Goal: Task Accomplishment & Management: Complete application form

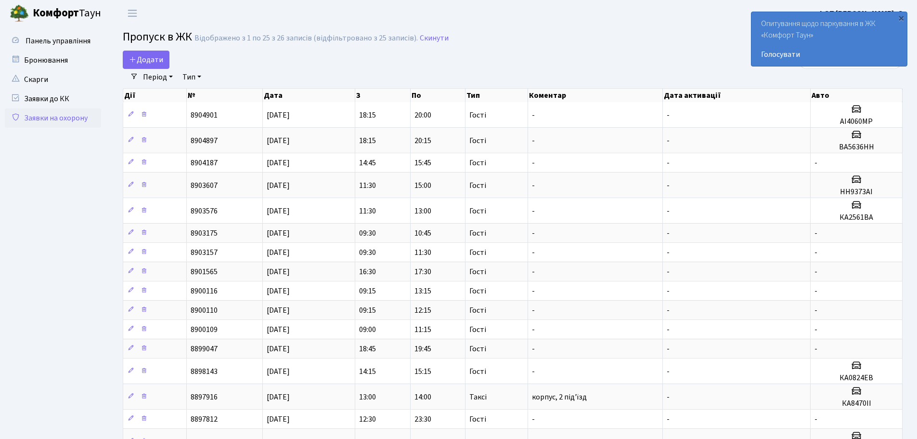
select select "25"
click at [144, 60] on span "Додати" at bounding box center [146, 59] width 34 height 11
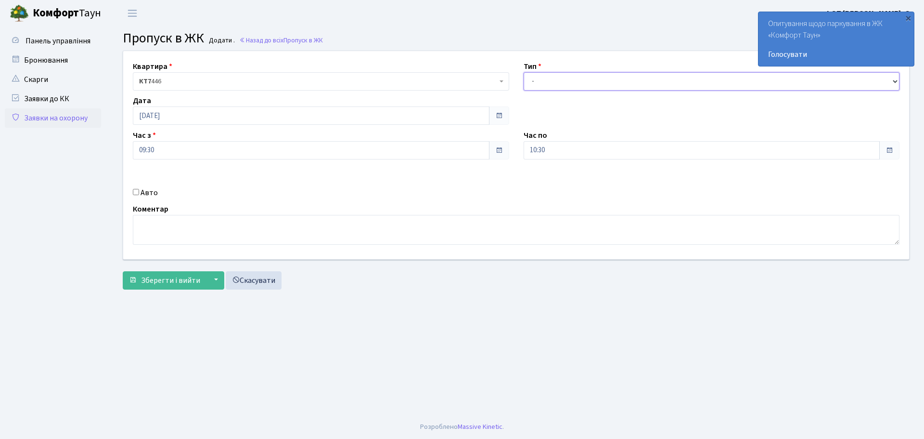
click at [563, 72] on select "- Доставка Таксі Гості Сервіс" at bounding box center [712, 81] width 377 height 18
select select "3"
click at [524, 72] on select "- Доставка Таксі Гості Сервіс" at bounding box center [712, 81] width 377 height 18
click at [137, 190] on input "Авто" at bounding box center [136, 192] width 6 height 6
checkbox input "true"
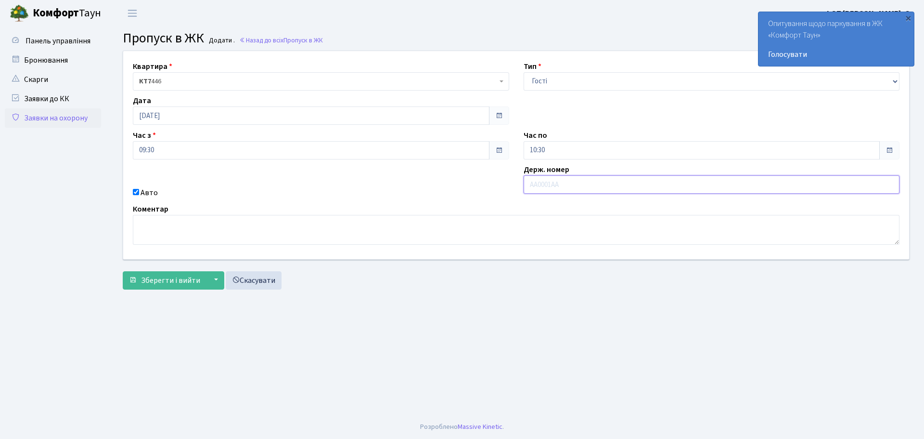
click at [547, 179] on input "text" at bounding box center [712, 184] width 377 height 18
paste input "КА2561ВА"
type input "КА2561ВА"
drag, startPoint x: 551, startPoint y: 146, endPoint x: 522, endPoint y: 147, distance: 28.4
click at [522, 147] on div "Час по 10:30 10 : 30 00 01 02 03 04 05 06 07 08 09 10 11 12 13 14 15 16 17 18 1…" at bounding box center [712, 145] width 391 height 30
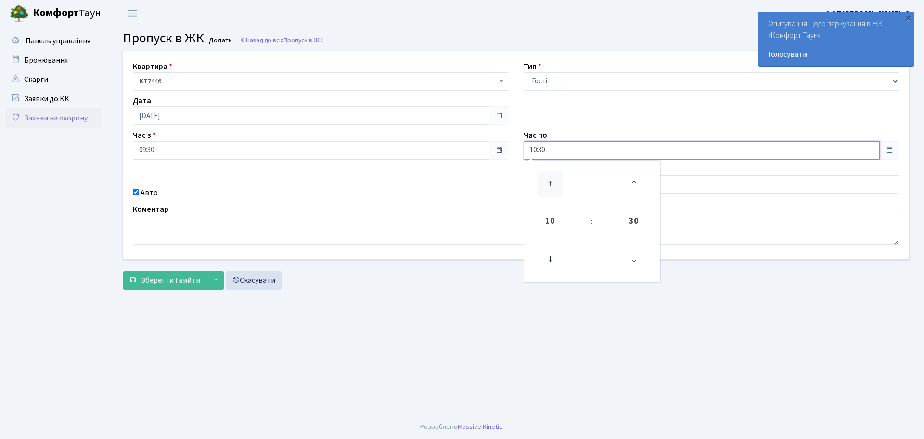
click at [549, 175] on icon at bounding box center [550, 183] width 26 height 26
type input "14:30"
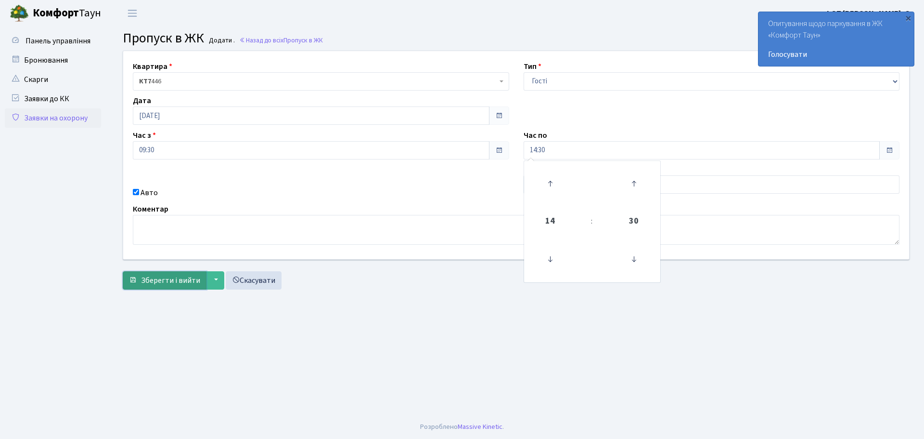
click at [168, 276] on span "Зберегти і вийти" at bounding box center [170, 280] width 59 height 11
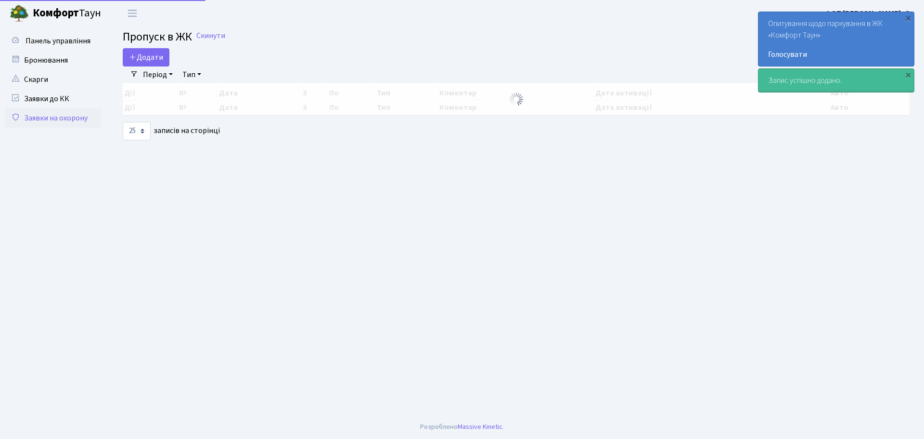
select select "25"
